Goal: Task Accomplishment & Management: Use online tool/utility

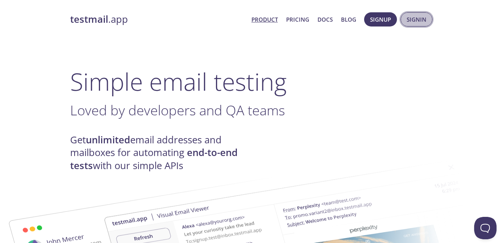
click at [410, 20] on span "Signin" at bounding box center [417, 20] width 20 height 10
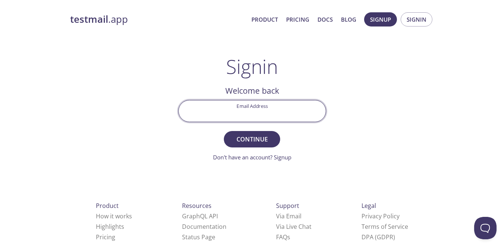
click at [251, 109] on input "Email Address" at bounding box center [252, 110] width 147 height 21
type input "[EMAIL_ADDRESS][DOMAIN_NAME]"
click at [258, 139] on span "Continue" at bounding box center [252, 139] width 40 height 10
click at [275, 106] on input "Signin Security Code" at bounding box center [252, 110] width 147 height 21
paste input "E7T6UNU"
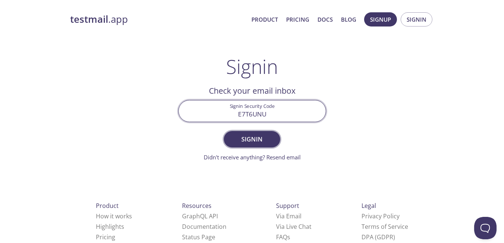
type input "E7T6UNU"
click at [274, 137] on button "Signin" at bounding box center [252, 139] width 56 height 16
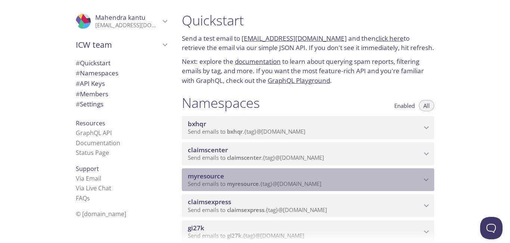
click at [350, 184] on p "Send emails to myresource . {tag} @[DOMAIN_NAME]" at bounding box center [305, 183] width 234 height 7
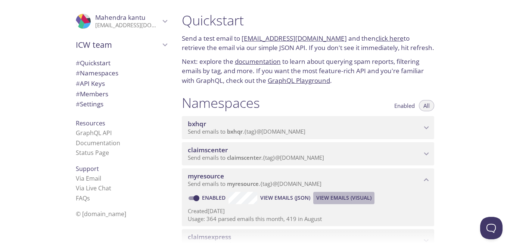
click at [355, 196] on span "View Emails (Visual)" at bounding box center [343, 197] width 55 height 9
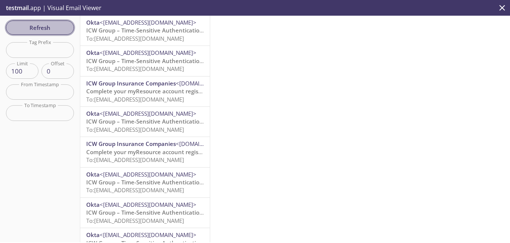
click at [52, 32] on span "Refresh" at bounding box center [40, 28] width 56 height 10
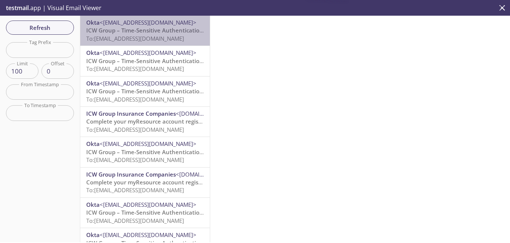
click at [155, 36] on span "To: [EMAIL_ADDRESS][DOMAIN_NAME]" at bounding box center [135, 38] width 98 height 7
